Goal: Use online tool/utility: Use online tool/utility

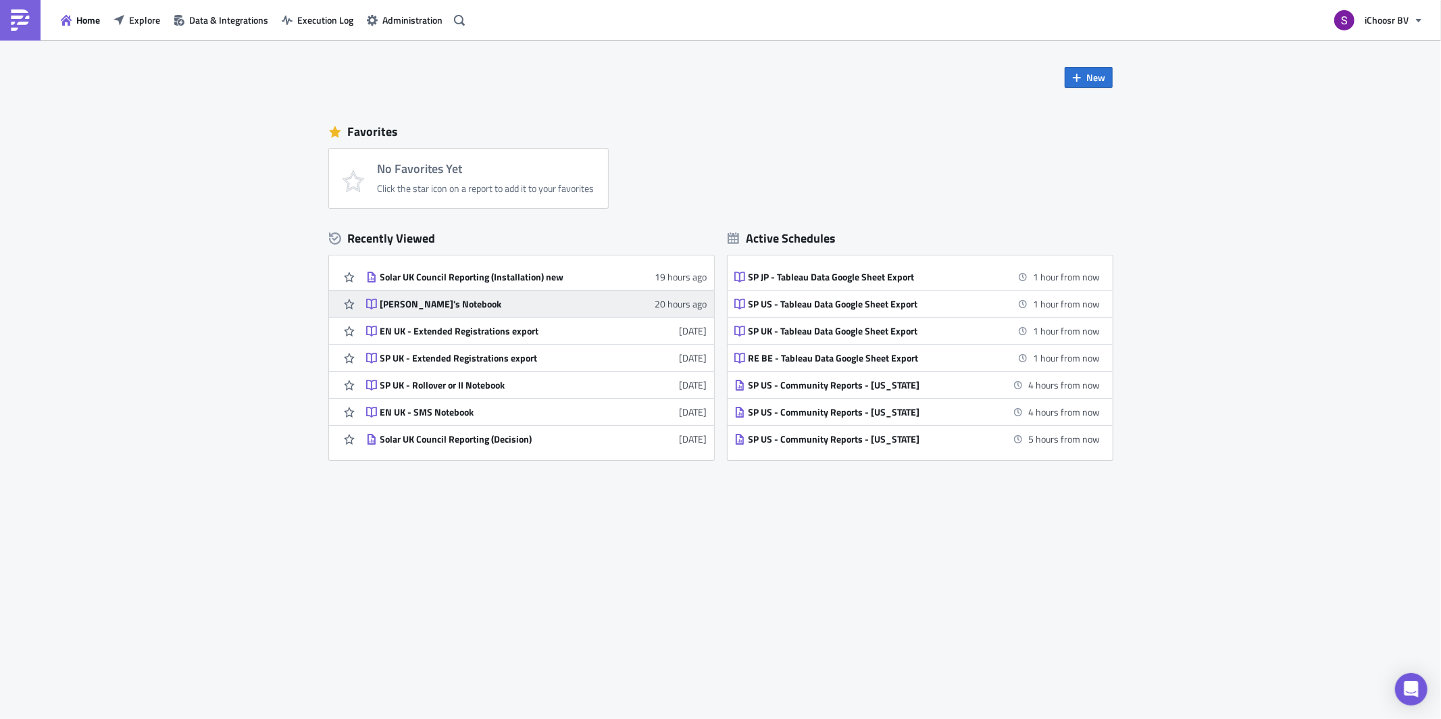
click at [452, 311] on link "[PERSON_NAME]'s Notebook 20 hours ago" at bounding box center [536, 303] width 341 height 26
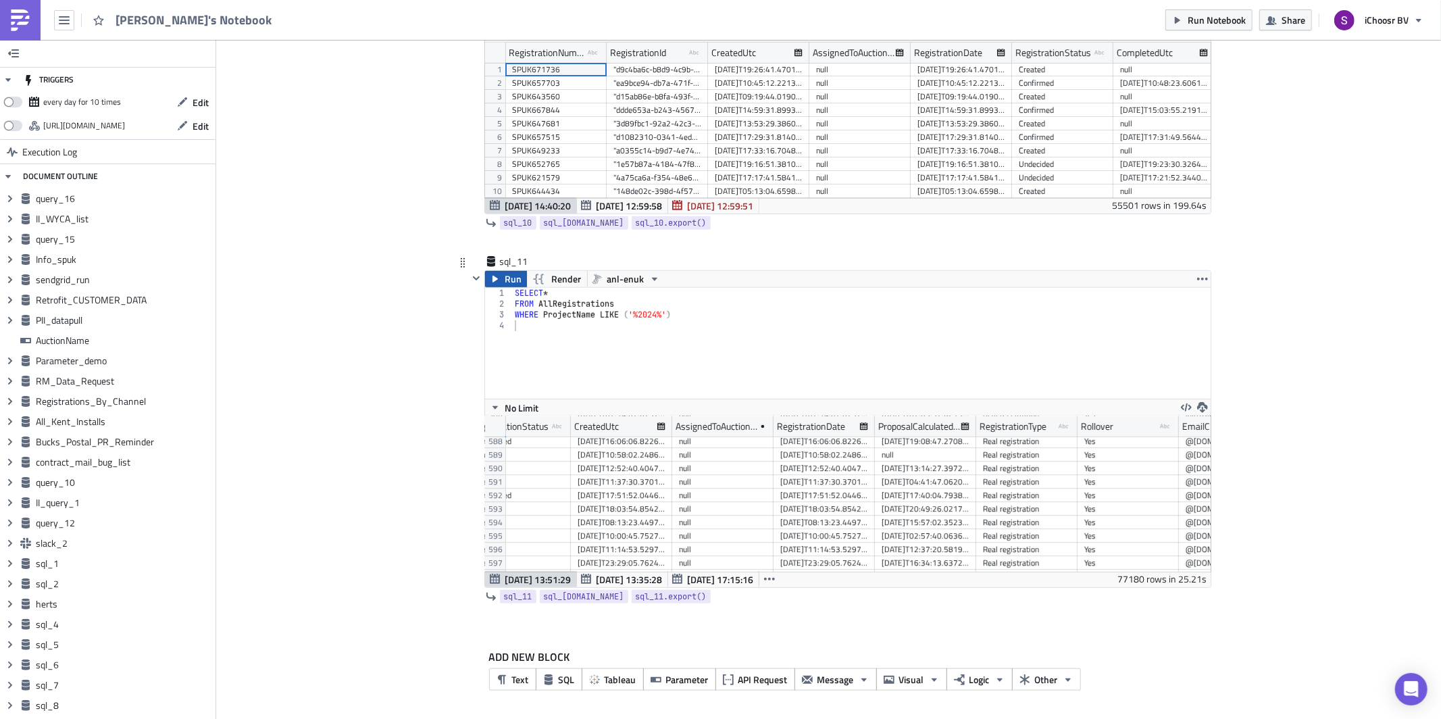
click at [507, 287] on span "Run" at bounding box center [513, 279] width 17 height 16
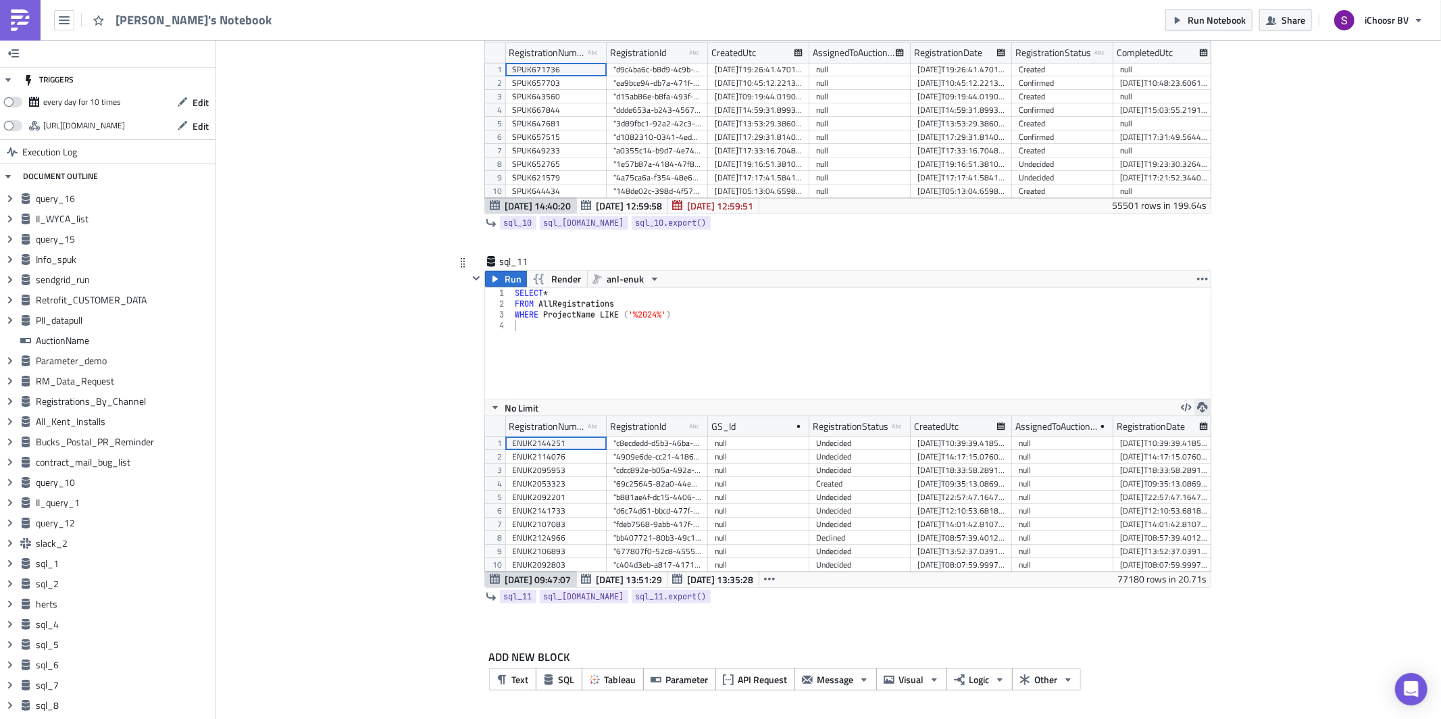
click at [1199, 407] on icon "button" at bounding box center [1202, 407] width 11 height 11
click at [1227, 359] on div "CSV" at bounding box center [1254, 356] width 105 height 14
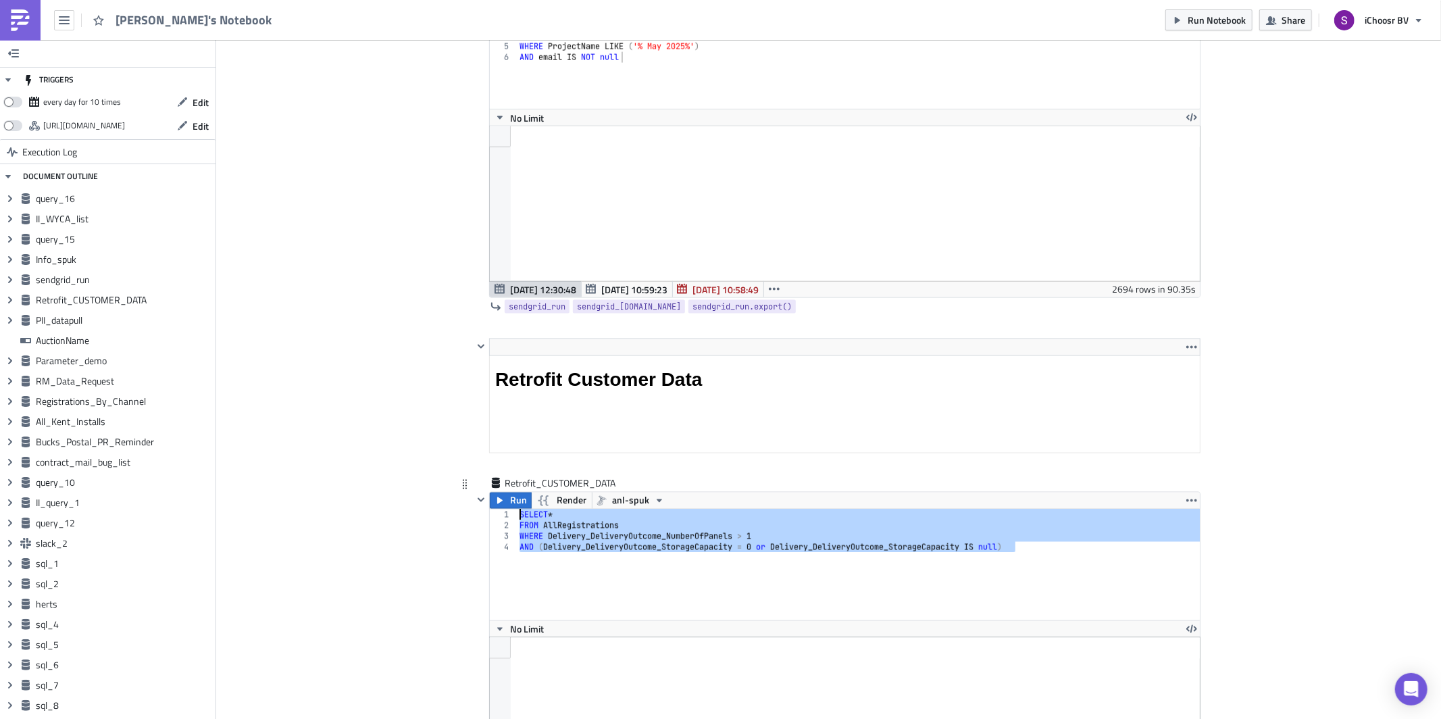
drag, startPoint x: 490, startPoint y: 536, endPoint x: 475, endPoint y: 518, distance: 22.6
click at [475, 518] on div "Run Render anl-spuk AND (Delivery_DeliveryOutcome_StorageCapacity = 0 or Delive…" at bounding box center [836, 650] width 727 height 317
type textarea "SELECT * FROM AllRegistrations"
